Goal: Task Accomplishment & Management: Manage account settings

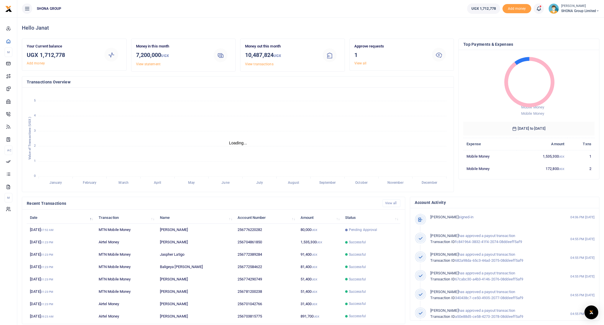
scroll to position [0, 0]
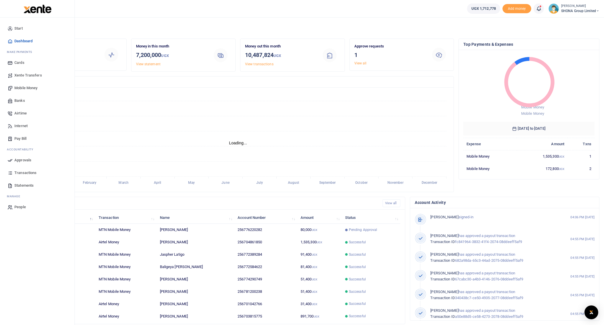
click at [22, 160] on span "Approvals" at bounding box center [22, 160] width 17 height 6
click at [20, 158] on span "Approvals" at bounding box center [22, 160] width 17 height 6
click at [19, 158] on span "Approvals" at bounding box center [22, 160] width 17 height 6
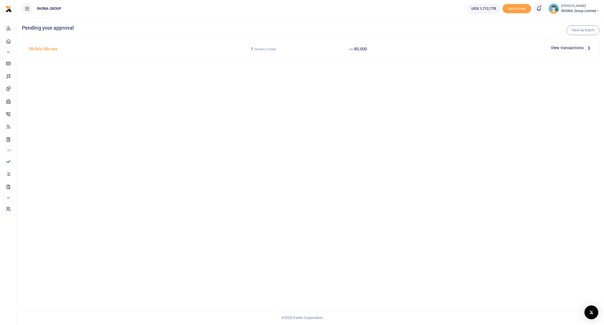
click at [584, 46] on p "View transactions" at bounding box center [570, 48] width 41 height 6
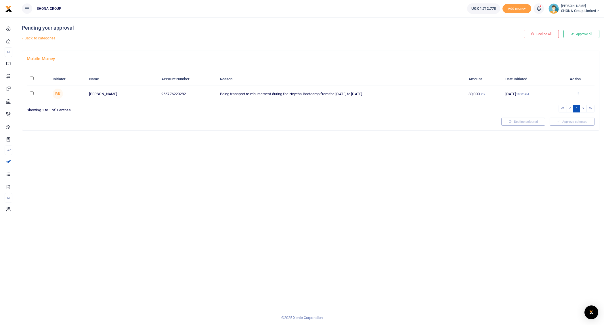
click at [577, 92] on icon at bounding box center [578, 93] width 4 height 4
click at [554, 101] on link "Approve" at bounding box center [556, 103] width 45 height 8
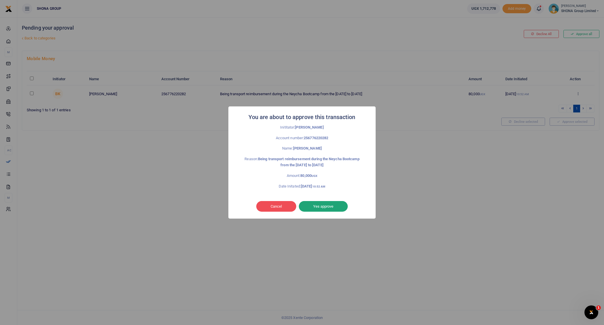
click at [324, 207] on button "Yes approve" at bounding box center [323, 206] width 49 height 11
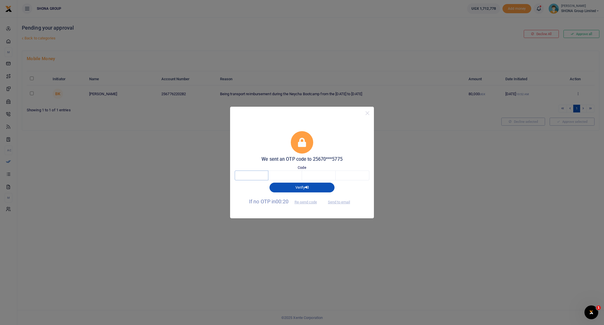
click at [257, 176] on input "text" at bounding box center [252, 175] width 34 height 10
type input "3"
type input "1"
type input "9"
